Goal: Transaction & Acquisition: Purchase product/service

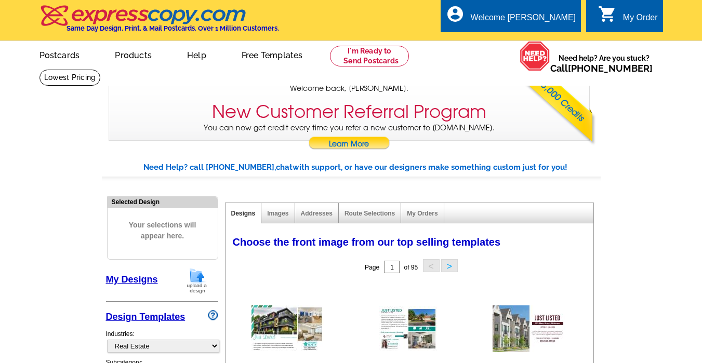
select select "785"
click at [632, 108] on div "Welcome back Jeanette My Account Logout local_phone Same Day Design, Print, & M…" at bounding box center [351, 70] width 702 height 141
click at [647, 105] on div "Welcome back Jeanette My Account Logout local_phone Same Day Design, Print, & M…" at bounding box center [351, 70] width 702 height 141
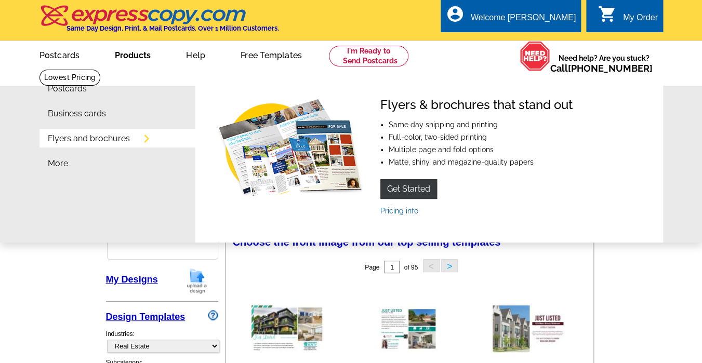
click at [124, 142] on link "Flyers and brochures" at bounding box center [89, 139] width 82 height 8
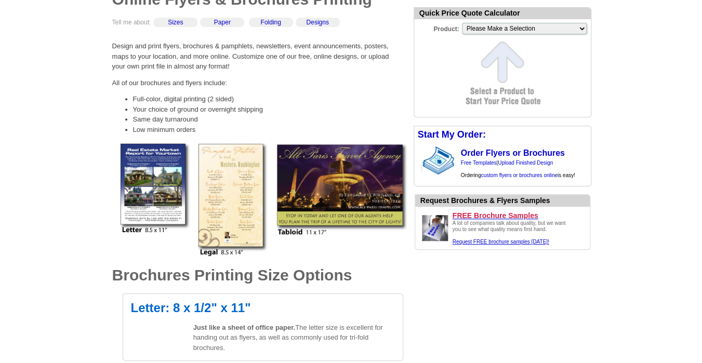
scroll to position [107, 0]
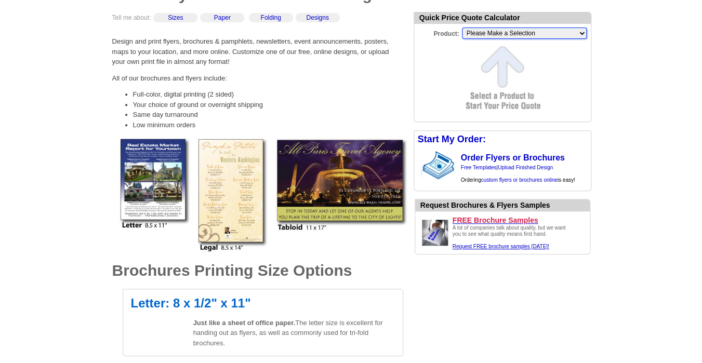
select select "6"
click option "Letter Flyer (8.5" x 11")" at bounding box center [0, 0] width 0 height 0
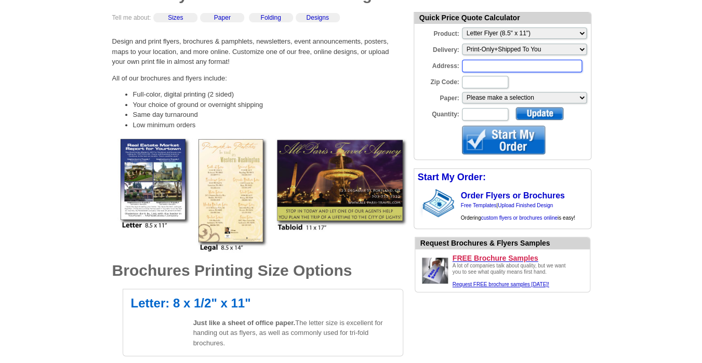
click at [481, 70] on input "Address:" at bounding box center [522, 66] width 120 height 12
type input "2720 Safari Cir. Plano TX"
click at [480, 87] on input "Zip Code:" at bounding box center [485, 82] width 46 height 12
type input "75025"
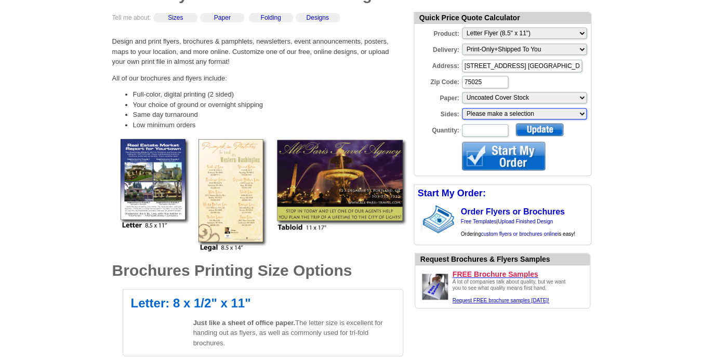
select select "3"
click option "Two sided, full color" at bounding box center [0, 0] width 0 height 0
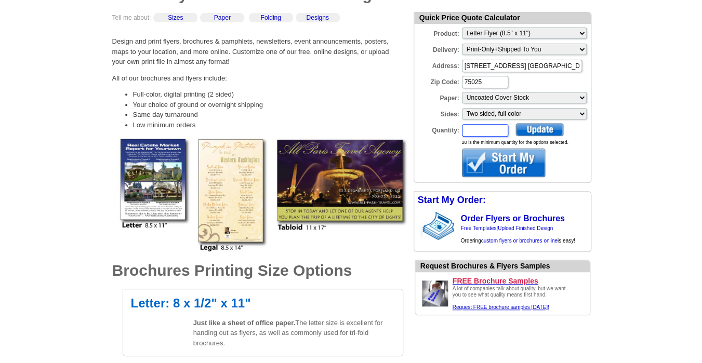
click at [477, 133] on input "Quantity:" at bounding box center [485, 130] width 46 height 12
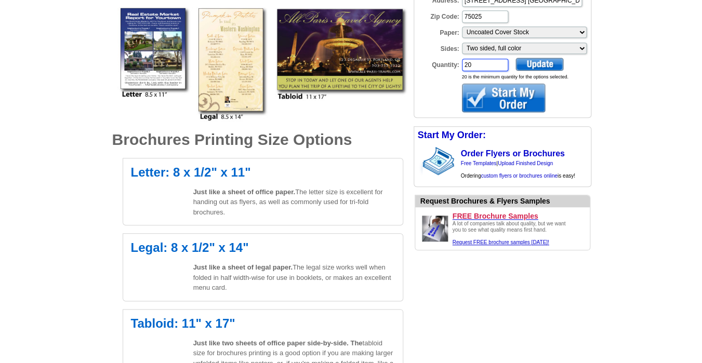
scroll to position [409, 0]
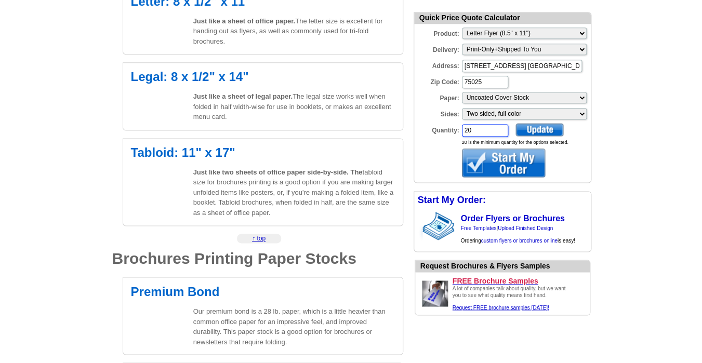
type input "20"
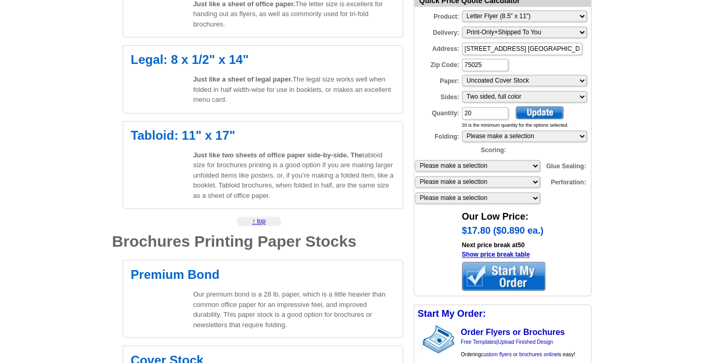
scroll to position [440, 0]
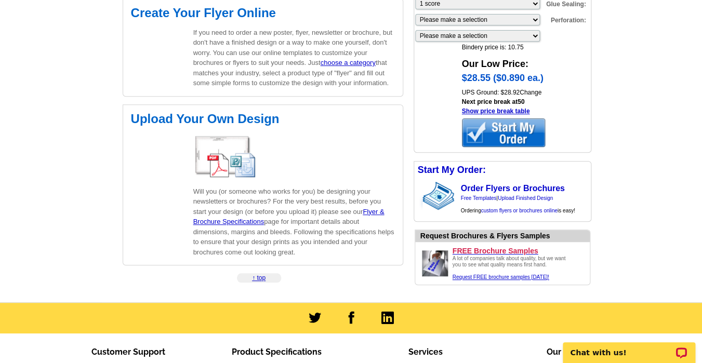
scroll to position [1545, 0]
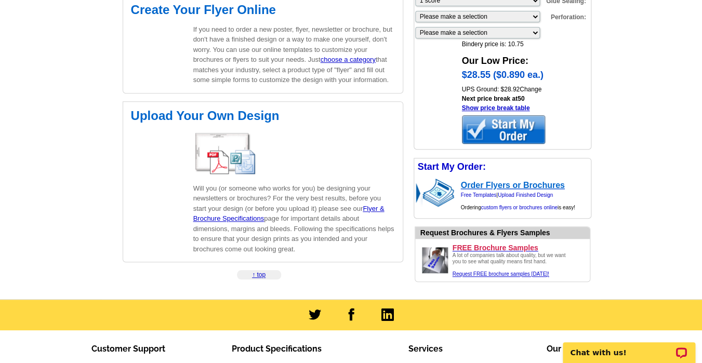
click at [505, 183] on link "Order Flyers or Brochures" at bounding box center [513, 185] width 104 height 9
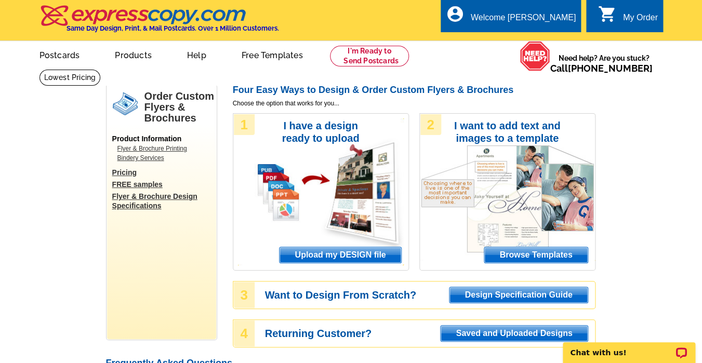
click at [348, 253] on span "Upload my DESIGN file" at bounding box center [339, 255] width 121 height 16
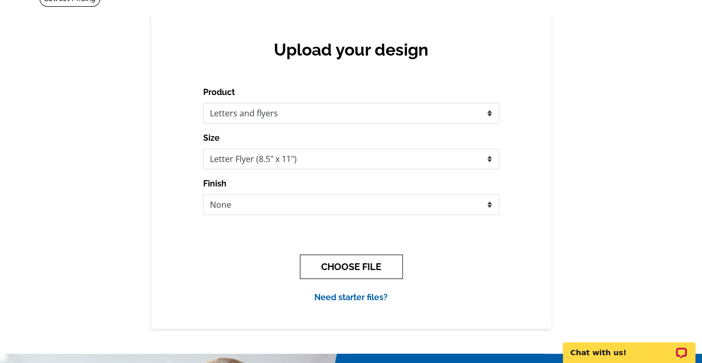
click at [350, 267] on button "CHOOSE FILE" at bounding box center [351, 266] width 103 height 24
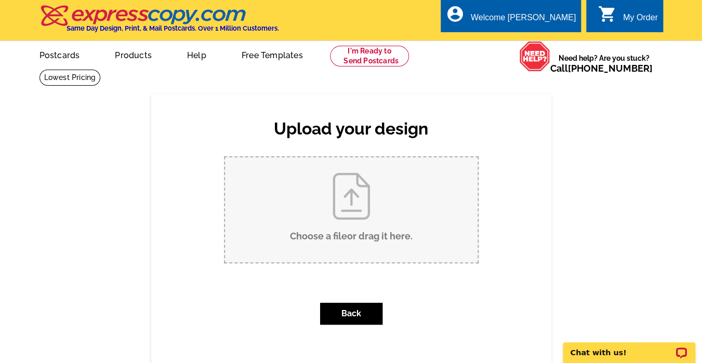
click at [347, 190] on input "Choose a file or drag it here ." at bounding box center [351, 209] width 252 height 105
type input "C:\fakepath\6914-Echo-Bluff-Drive-Dallas-TX-75248-pdf_flyer_promotional.pdf"
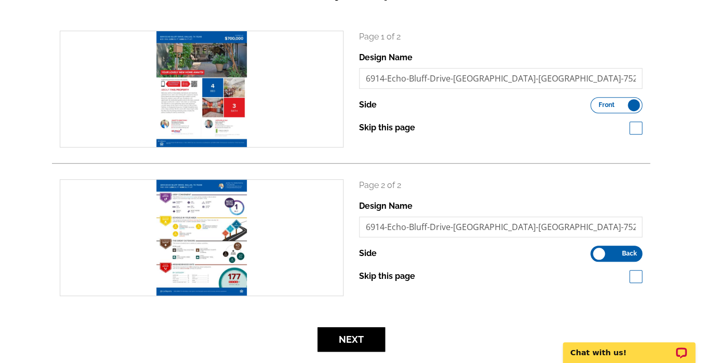
scroll to position [139, 0]
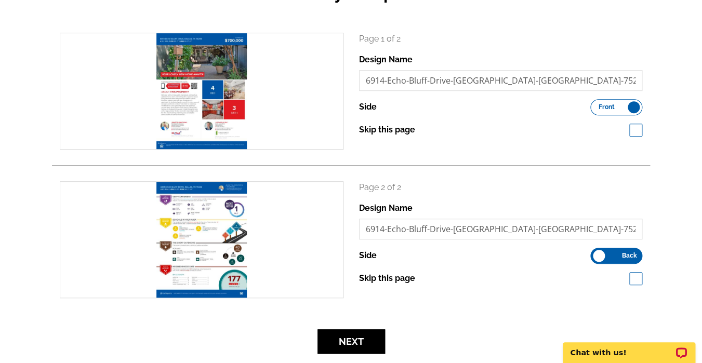
click at [637, 274] on span at bounding box center [635, 278] width 13 height 13
checkbox input "true"
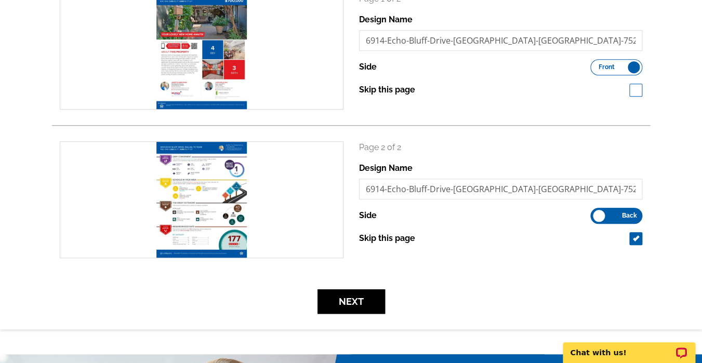
scroll to position [179, 0]
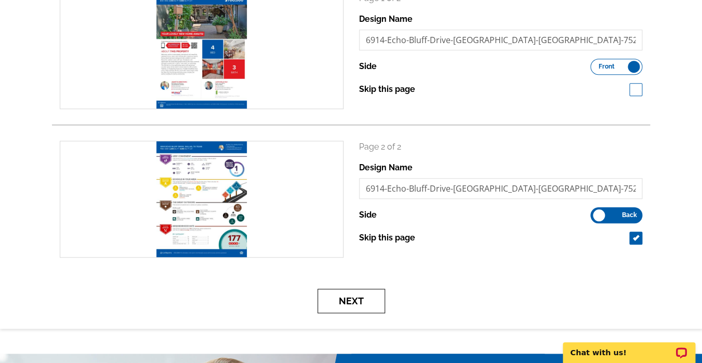
click at [354, 301] on button "Next" at bounding box center [351, 301] width 68 height 24
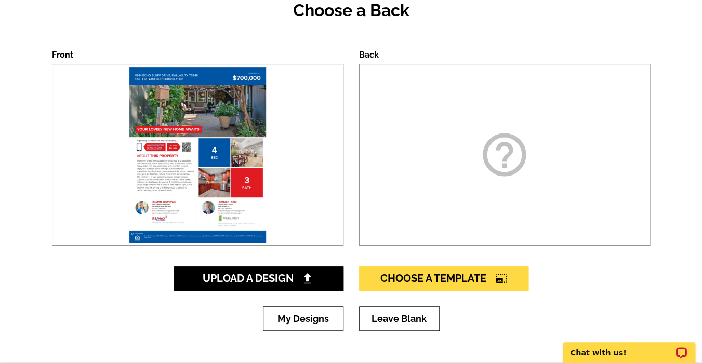
scroll to position [125, 0]
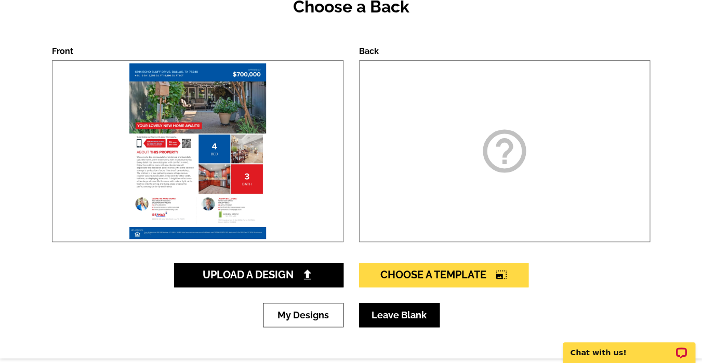
click at [399, 317] on link "Leave Blank" at bounding box center [399, 315] width 81 height 24
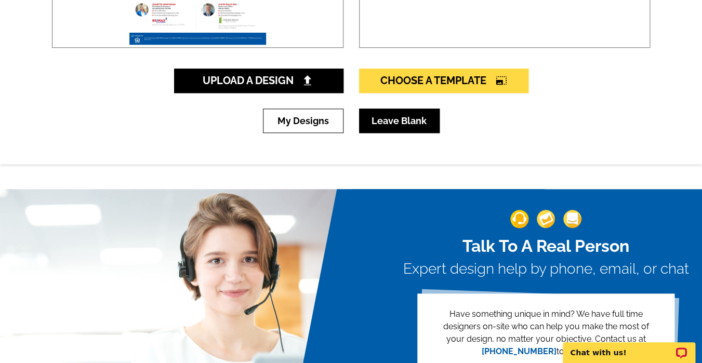
scroll to position [320, 0]
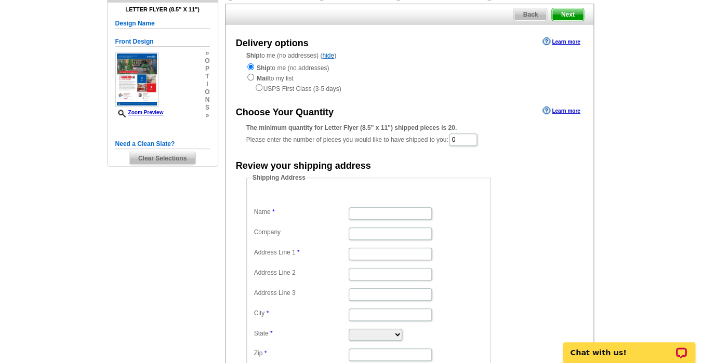
scroll to position [92, 0]
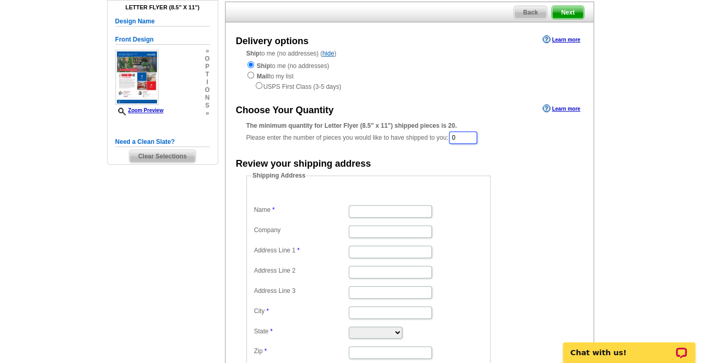
click at [466, 136] on input "0" at bounding box center [463, 137] width 28 height 12
type input "20"
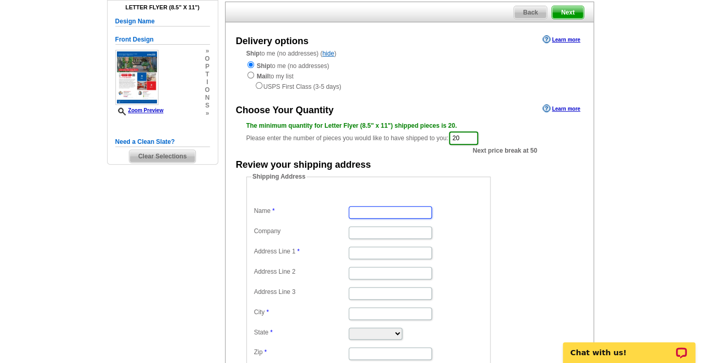
click at [375, 209] on input "Name" at bounding box center [389, 212] width 83 height 12
type input "[PERSON_NAME]"
click at [369, 234] on input "Company" at bounding box center [389, 232] width 83 height 12
type input "RE/MAX Four Corners"
drag, startPoint x: 351, startPoint y: 232, endPoint x: 466, endPoint y: 230, distance: 114.8
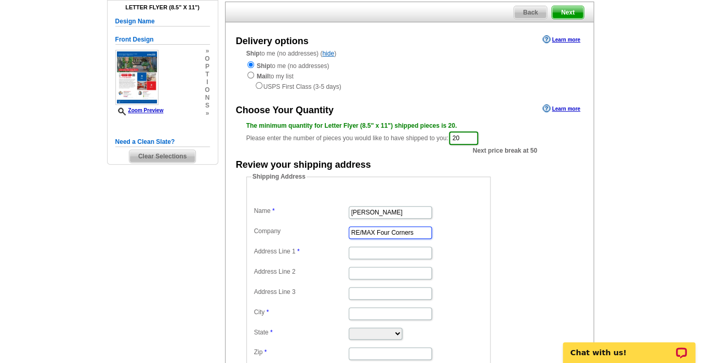
click at [432, 230] on input "RE/MAX Four Corners" at bounding box center [389, 232] width 83 height 12
click at [365, 254] on input "Address Line 1" at bounding box center [389, 253] width 83 height 12
type input "2720 Safari Cir"
click at [360, 312] on input "City" at bounding box center [389, 313] width 83 height 12
type input "Plano"
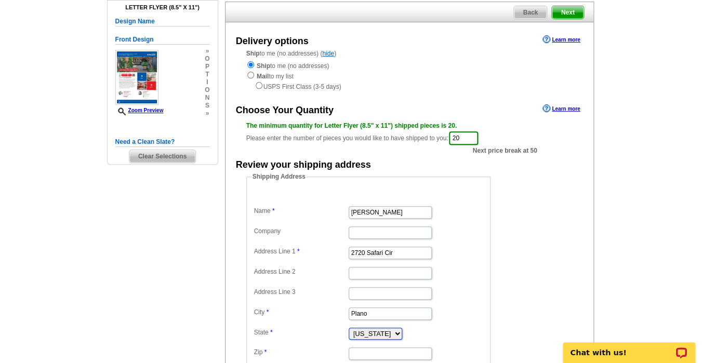
select select "TX"
type input "75025"
click at [452, 311] on dd "Plano" at bounding box center [368, 313] width 234 height 16
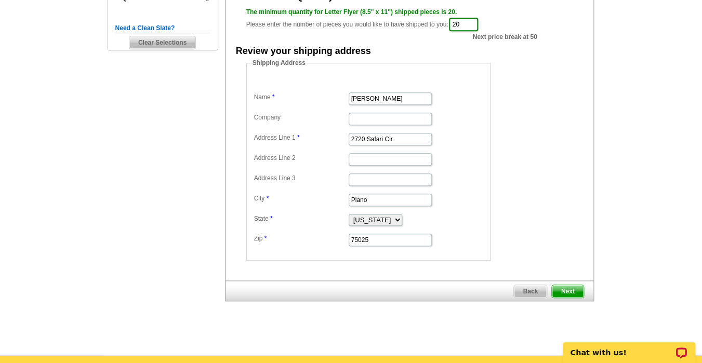
scroll to position [206, 0]
click at [567, 291] on span "Next" at bounding box center [567, 291] width 31 height 12
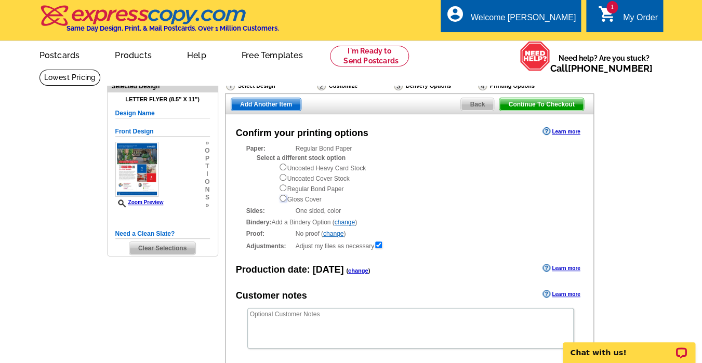
click at [283, 196] on input "radio" at bounding box center [282, 198] width 7 height 7
radio input "true"
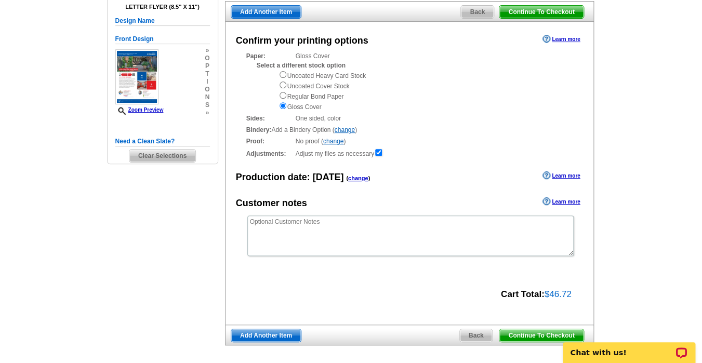
scroll to position [90, 0]
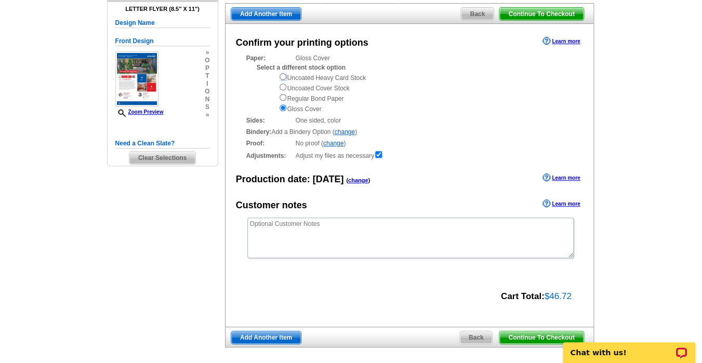
click at [282, 75] on input "radio" at bounding box center [282, 76] width 7 height 7
radio input "true"
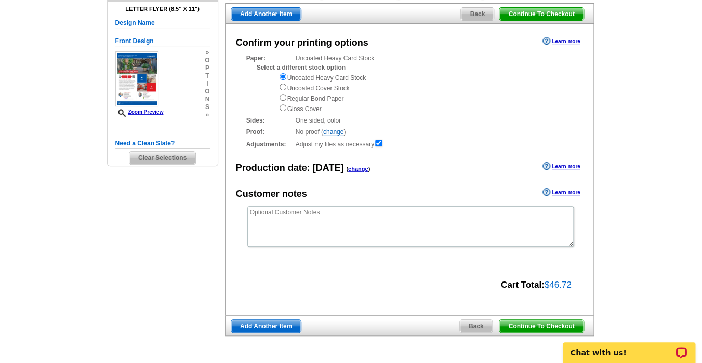
click at [435, 130] on div "Proof: No proof ( change ) Shipped Proof ($25.00) No Proof" at bounding box center [409, 131] width 326 height 9
click at [285, 88] on input "radio" at bounding box center [282, 87] width 7 height 7
radio input "true"
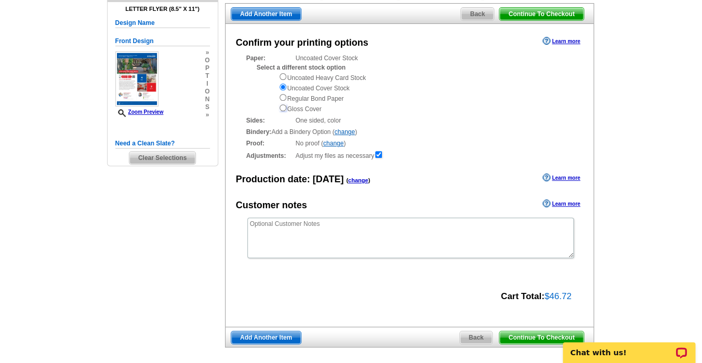
click at [283, 107] on input "radio" at bounding box center [282, 107] width 7 height 7
radio input "true"
click at [466, 140] on div "Proof: No proof ( change ) Shipped Proof ($25.00) No Proof" at bounding box center [409, 143] width 326 height 9
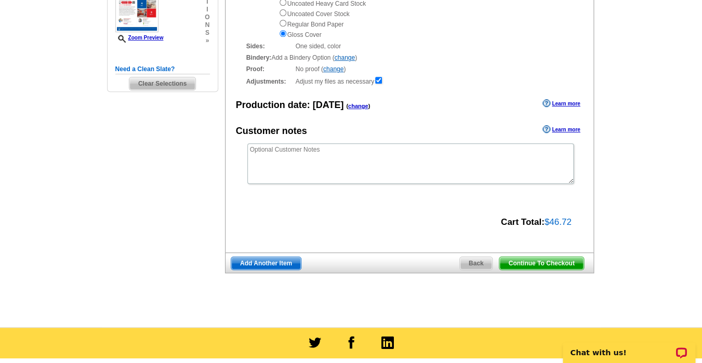
scroll to position [190, 0]
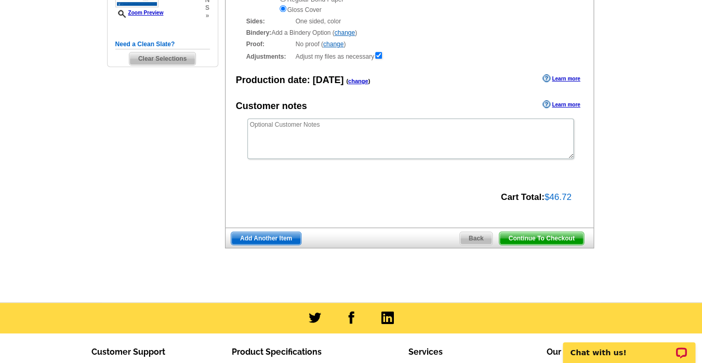
click at [544, 236] on span "Continue To Checkout" at bounding box center [541, 238] width 84 height 12
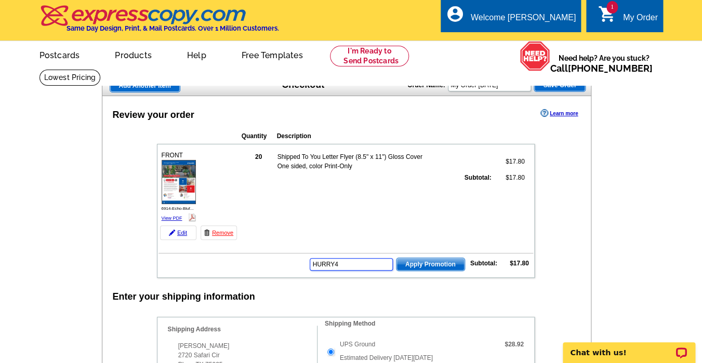
type input "HURRY40"
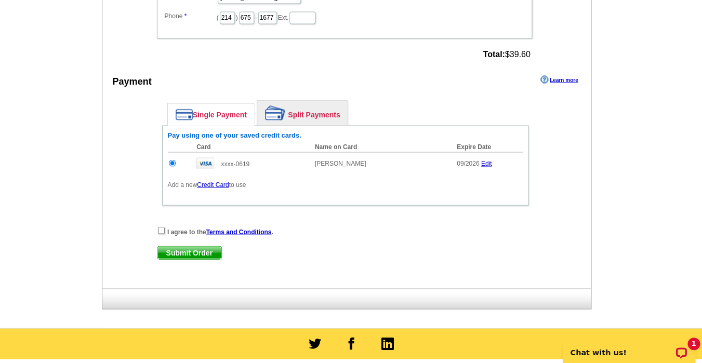
scroll to position [633, 0]
